Goal: Information Seeking & Learning: Check status

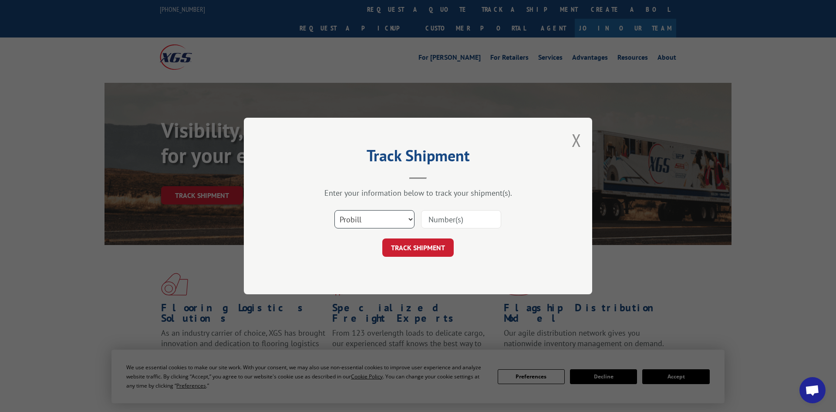
click at [365, 223] on select "Select category... Probill BOL PO" at bounding box center [375, 219] width 80 height 18
select select "po"
click at [335, 211] on select "Select category... Probill BOL PO" at bounding box center [375, 219] width 80 height 18
click at [438, 223] on input at bounding box center [461, 219] width 80 height 18
paste input "226807116"
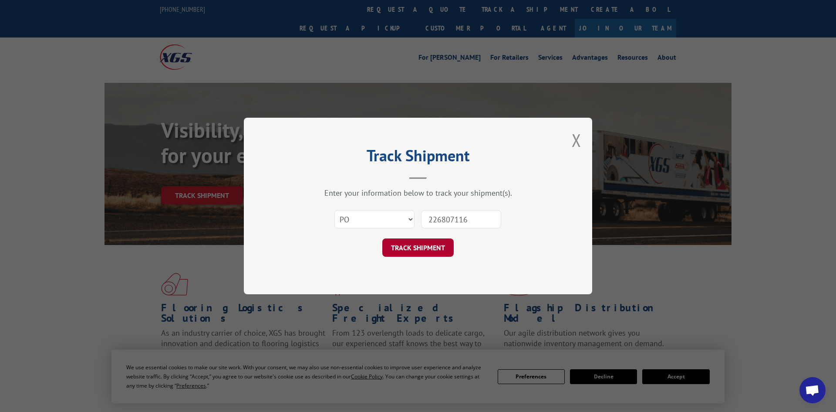
type input "226807116"
click at [428, 251] on button "TRACK SHIPMENT" at bounding box center [417, 247] width 71 height 18
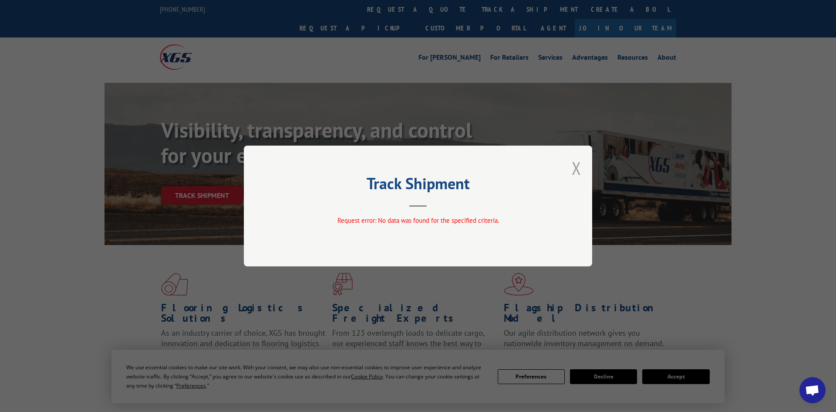
click at [581, 170] on button "Close modal" at bounding box center [577, 167] width 10 height 23
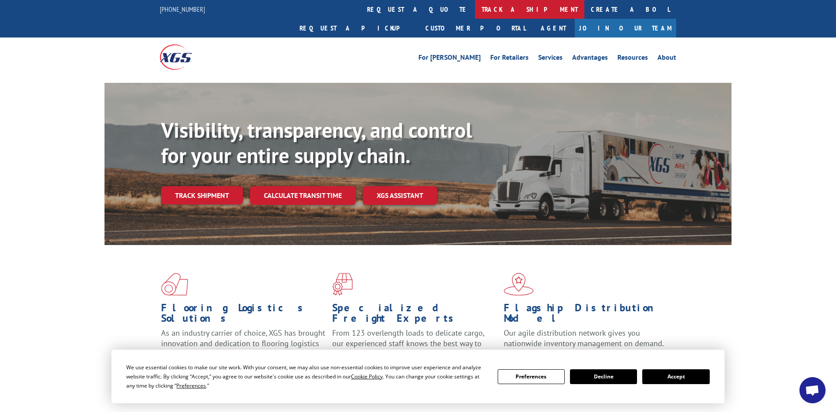
click at [475, 6] on link "track a shipment" at bounding box center [529, 9] width 109 height 19
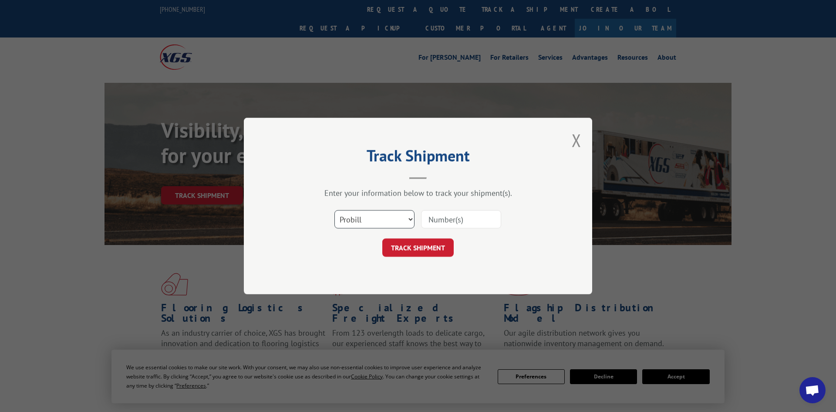
click at [361, 222] on select "Select category... Probill BOL PO" at bounding box center [375, 219] width 80 height 18
select select "po"
click at [335, 211] on select "Select category... Probill BOL PO" at bounding box center [375, 219] width 80 height 18
click at [454, 223] on input at bounding box center [461, 219] width 80 height 18
paste input "295840949"
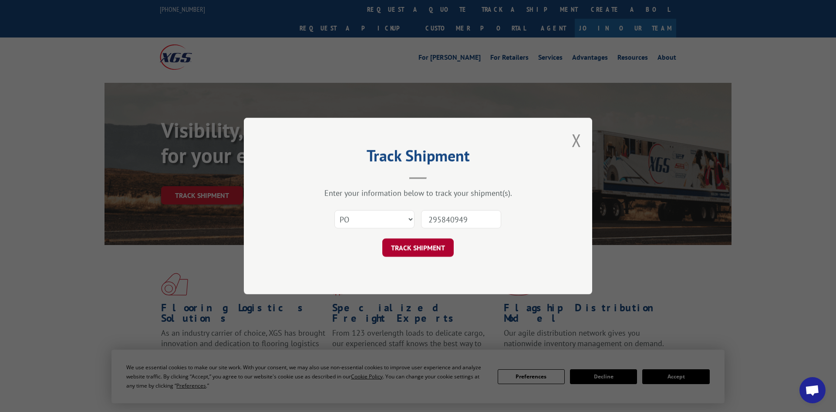
type input "295840949"
click at [432, 244] on button "TRACK SHIPMENT" at bounding box center [417, 247] width 71 height 18
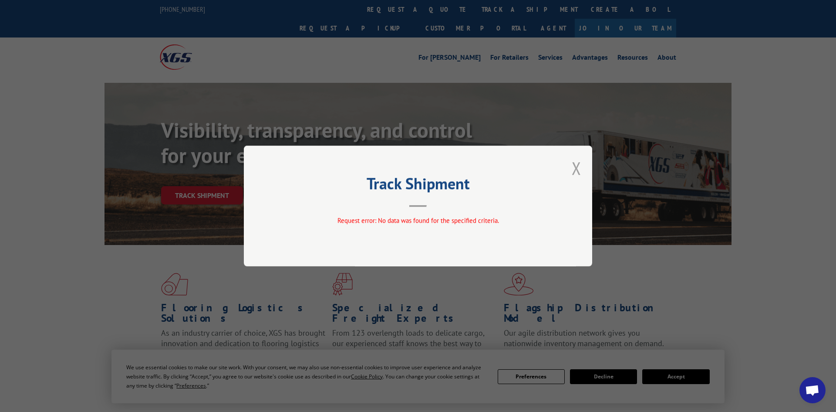
click at [578, 172] on button "Close modal" at bounding box center [577, 167] width 10 height 23
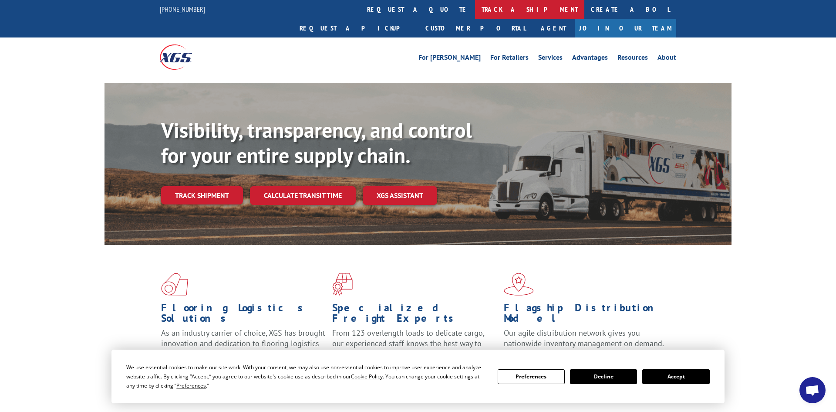
click at [475, 14] on link "track a shipment" at bounding box center [529, 9] width 109 height 19
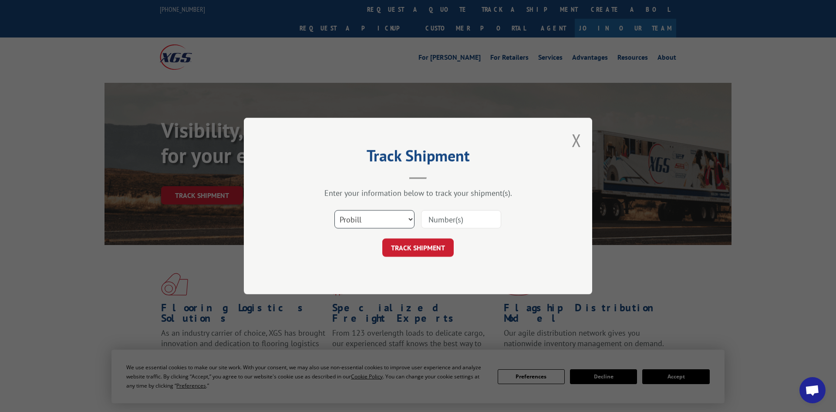
click at [365, 223] on select "Select category... Probill BOL PO" at bounding box center [375, 219] width 80 height 18
select select "po"
click at [335, 211] on select "Select category... Probill BOL PO" at bounding box center [375, 219] width 80 height 18
click at [451, 222] on input at bounding box center [461, 219] width 80 height 18
paste input "296860621"
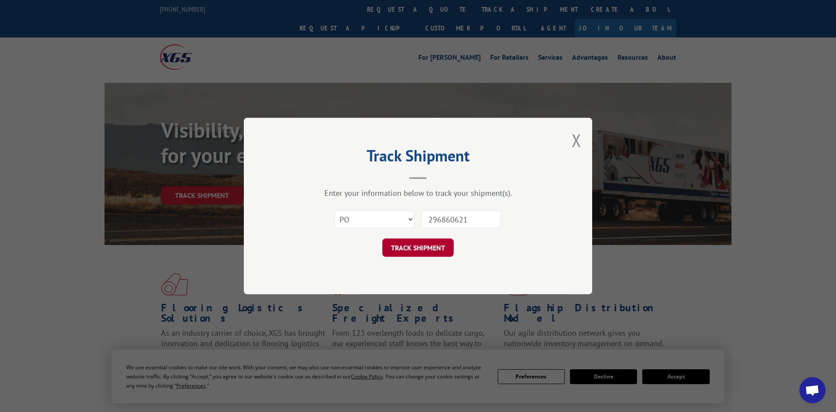
type input "296860621"
click at [436, 251] on button "TRACK SHIPMENT" at bounding box center [417, 247] width 71 height 18
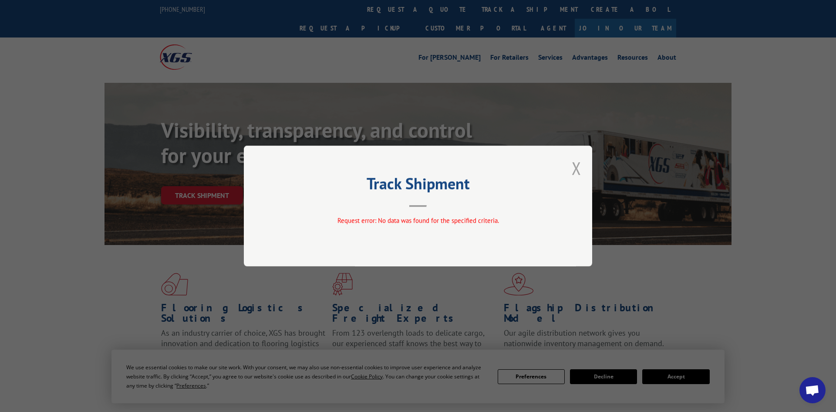
click at [576, 168] on button "Close modal" at bounding box center [577, 167] width 10 height 23
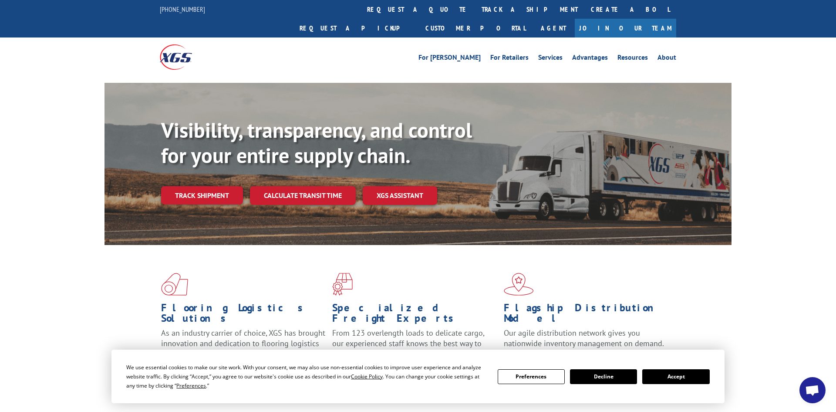
click at [475, 9] on link "track a shipment" at bounding box center [529, 9] width 109 height 19
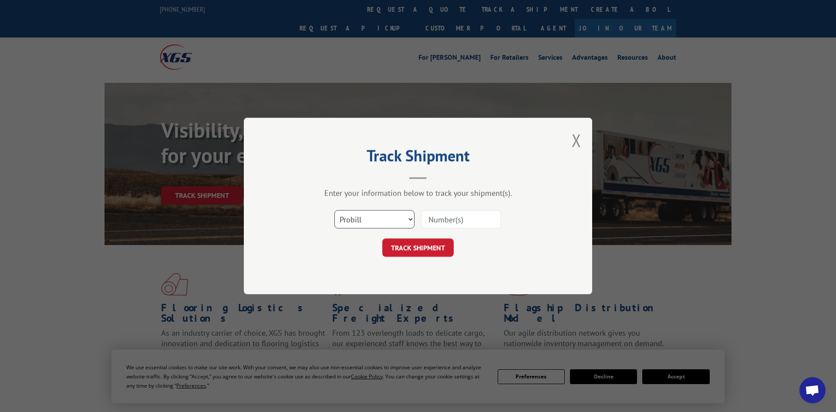
click at [367, 218] on select "Select category... Probill BOL PO" at bounding box center [375, 219] width 80 height 18
select select "po"
click at [335, 211] on select "Select category... Probill BOL PO" at bounding box center [375, 219] width 80 height 18
click at [442, 219] on input at bounding box center [461, 219] width 80 height 18
paste input "296863446"
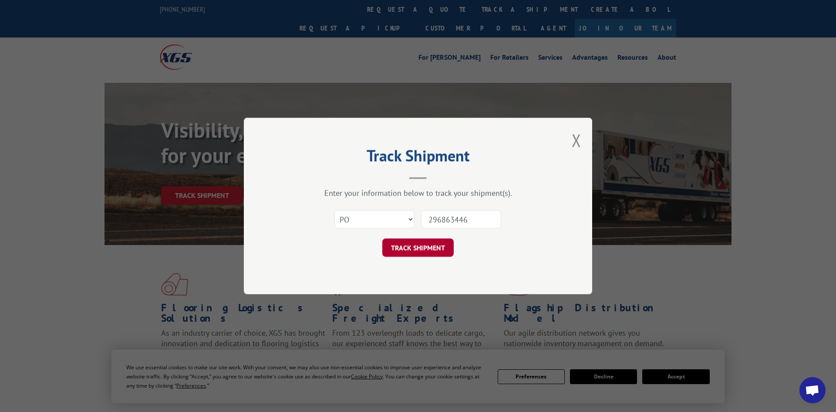
type input "296863446"
click at [422, 248] on button "TRACK SHIPMENT" at bounding box center [417, 247] width 71 height 18
